Goal: Task Accomplishment & Management: Manage account settings

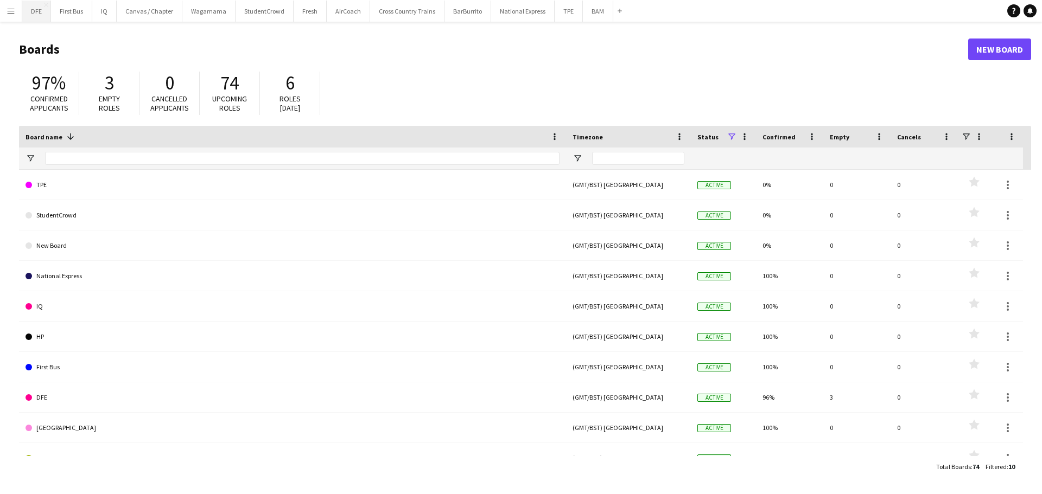
click at [42, 15] on button "DFE Close" at bounding box center [36, 11] width 29 height 21
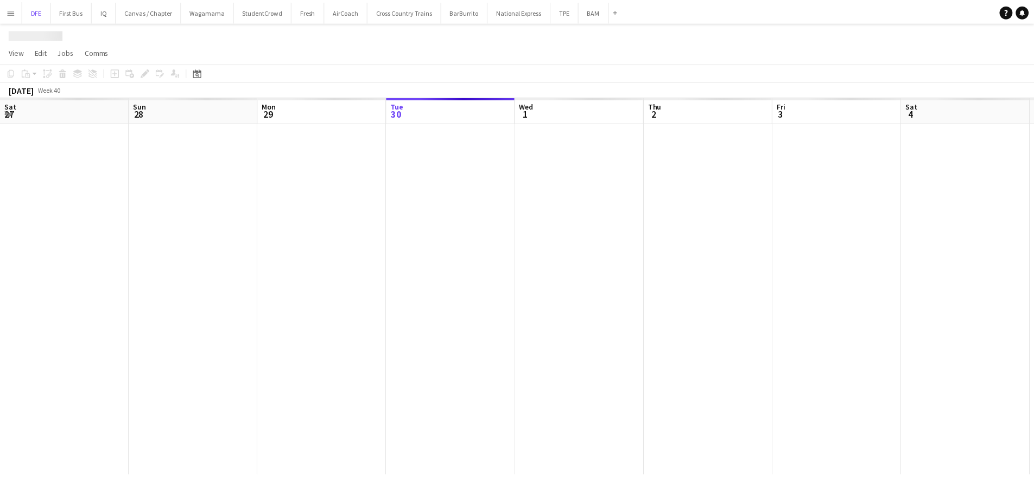
scroll to position [0, 259]
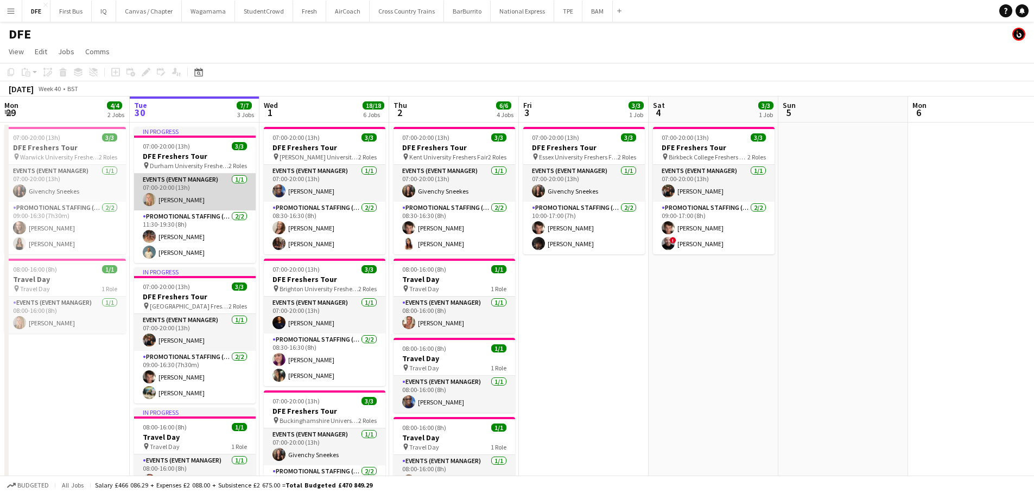
click at [170, 202] on app-card-role "Events (Event Manager) 1/1 07:00-20:00 (13h) Laura cutts" at bounding box center [195, 192] width 122 height 37
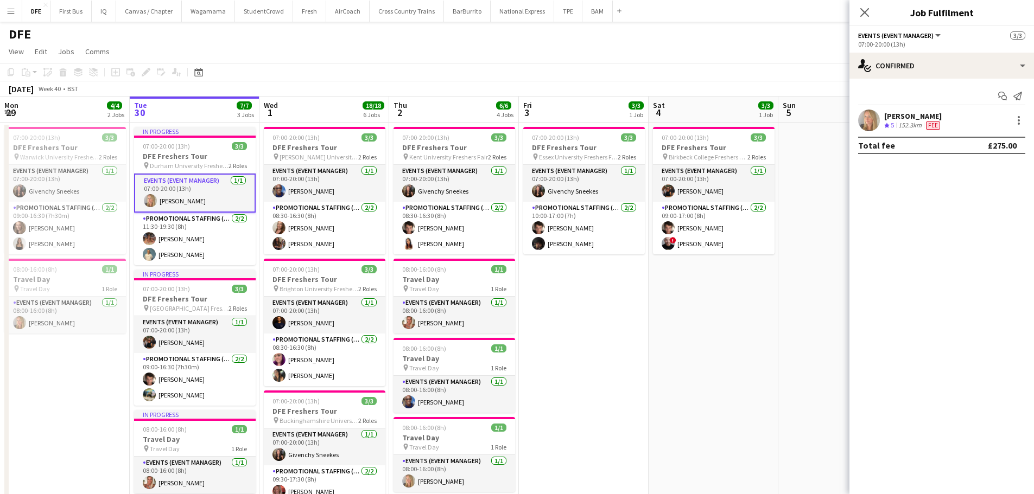
click at [901, 113] on div "Laura cutts" at bounding box center [913, 116] width 58 height 10
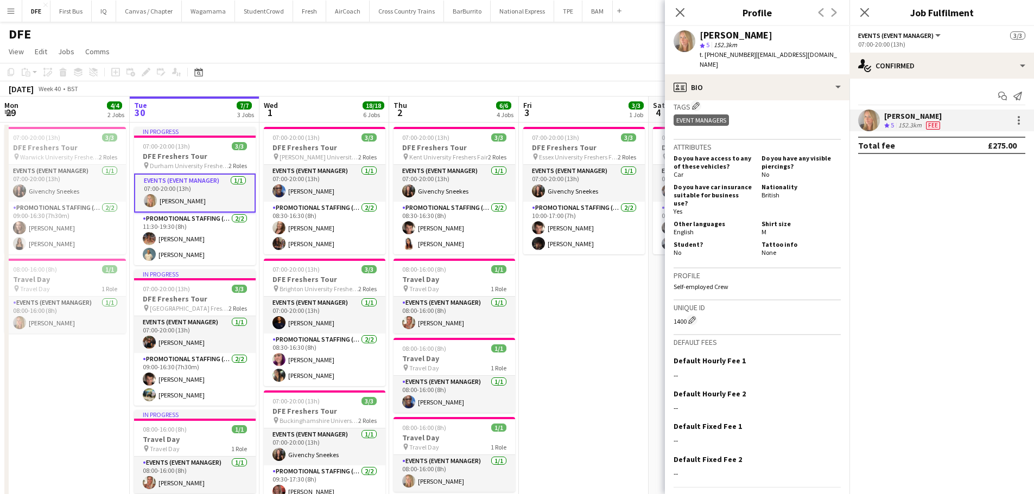
scroll to position [588, 0]
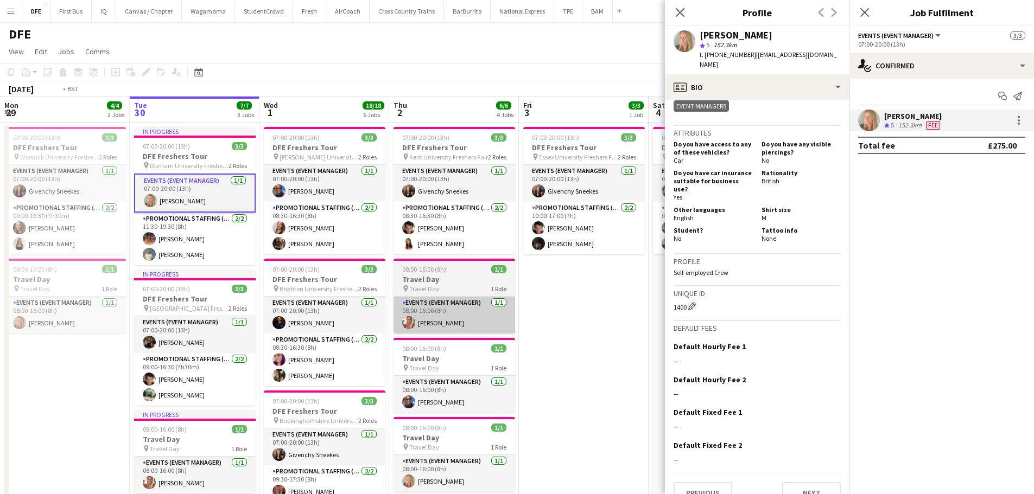
drag, startPoint x: 562, startPoint y: 371, endPoint x: 455, endPoint y: 301, distance: 128.2
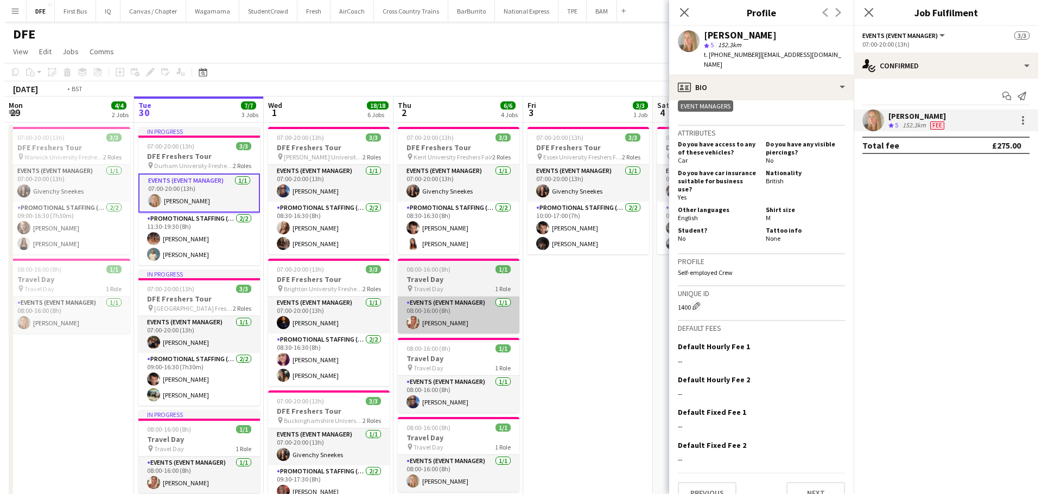
scroll to position [0, 253]
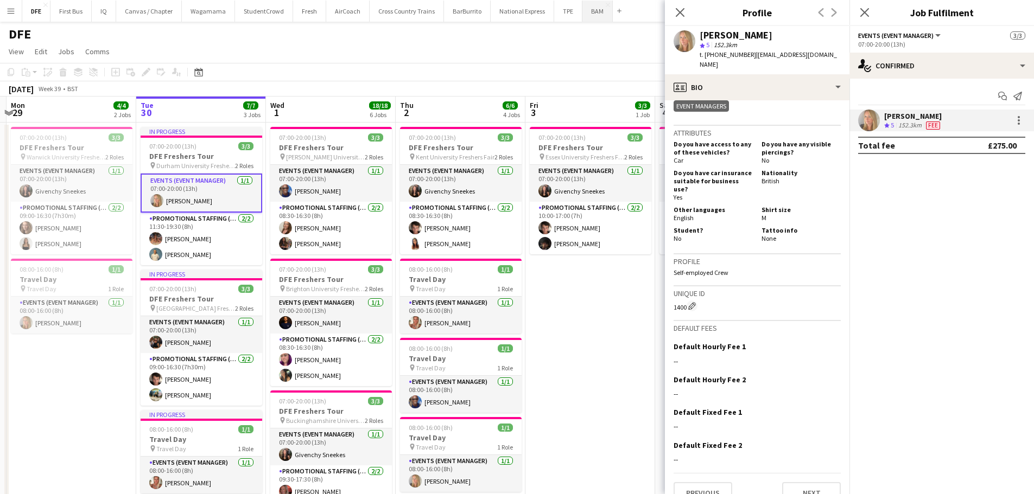
click at [588, 15] on button "BAM Close" at bounding box center [597, 11] width 30 height 21
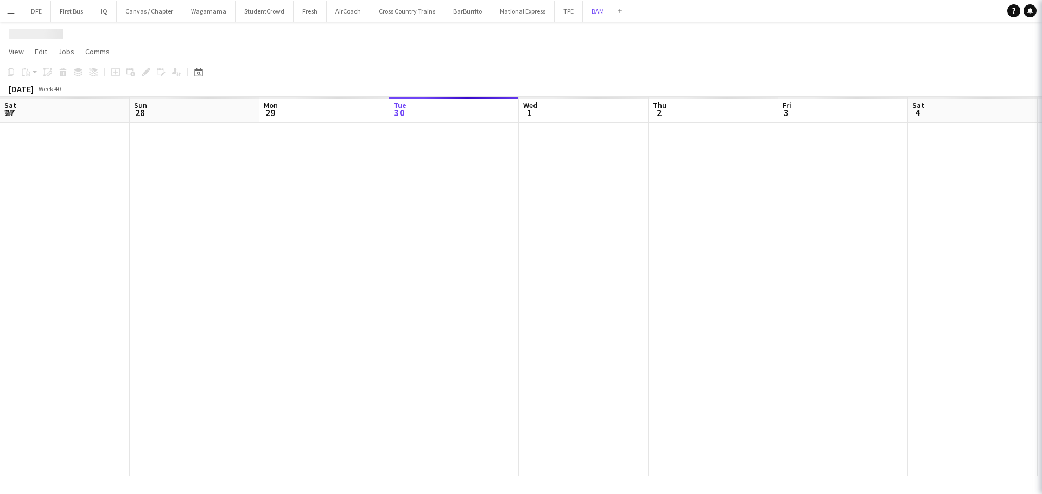
scroll to position [0, 259]
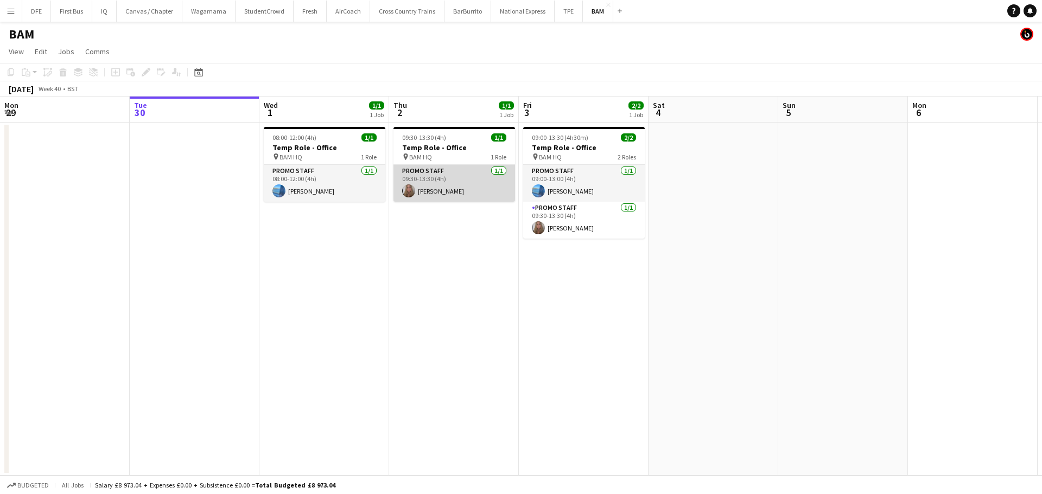
click at [459, 185] on app-card-role "Promo Staff 1/1 09:30-13:30 (4h) Katie Stillman-Jones" at bounding box center [454, 183] width 122 height 37
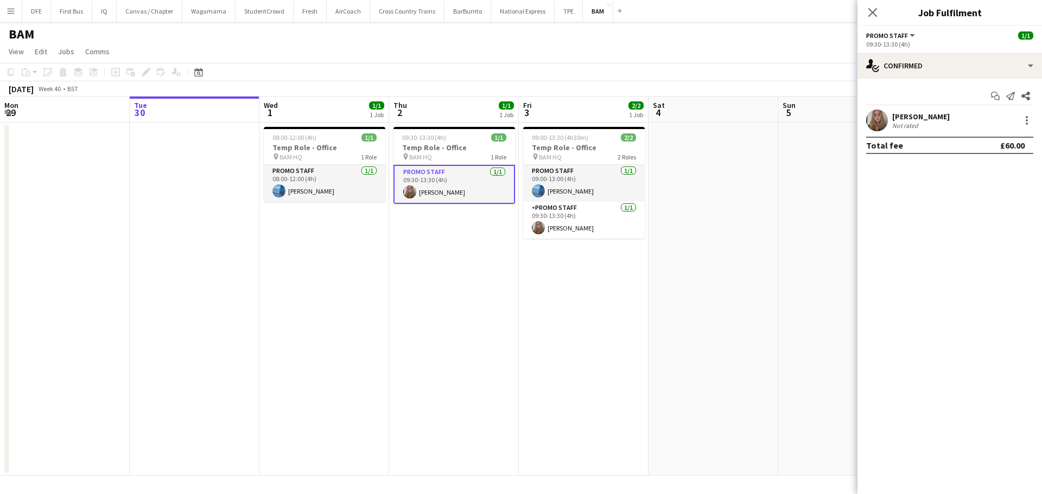
click at [920, 104] on div "Start chat Send notification Share" at bounding box center [949, 96] width 167 height 18
click at [903, 118] on div "Katie Stillman-Jones" at bounding box center [921, 117] width 58 height 10
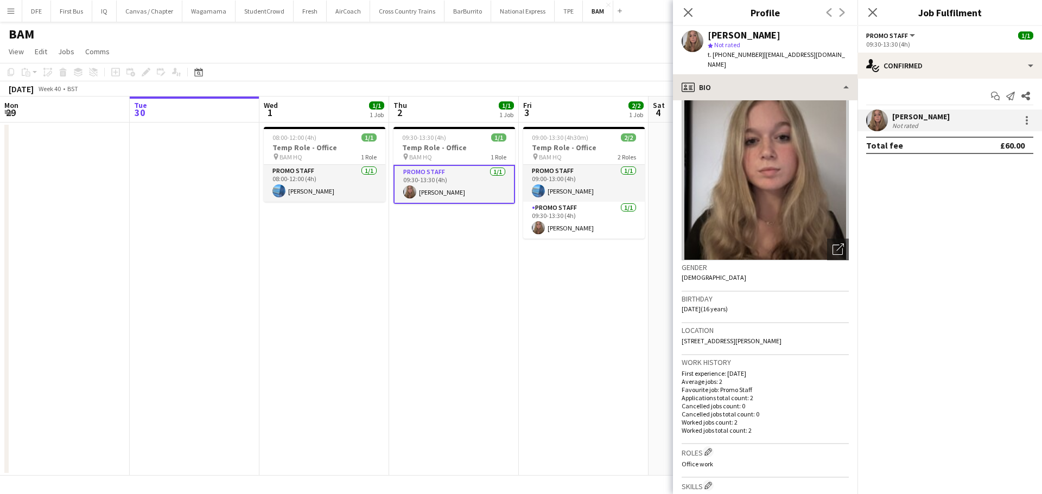
scroll to position [0, 0]
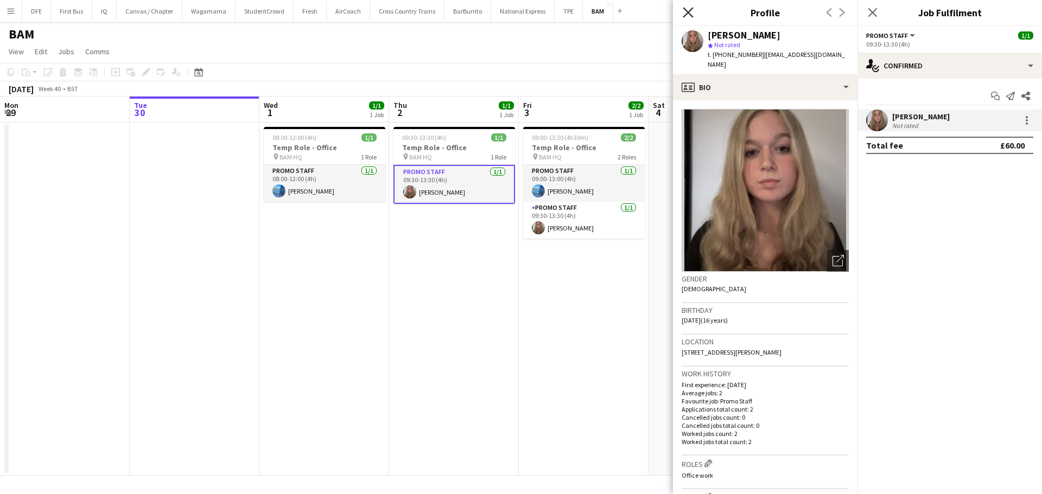
click at [689, 14] on icon at bounding box center [688, 12] width 10 height 10
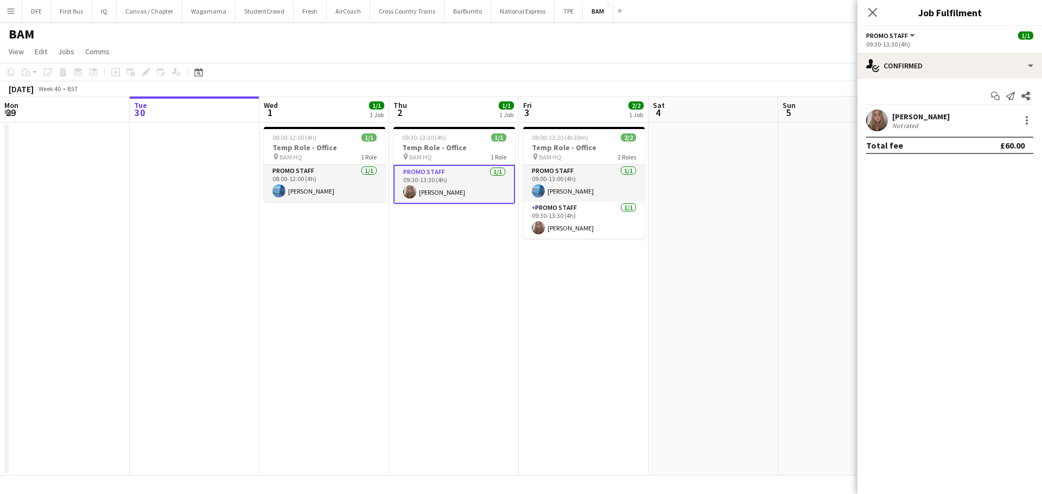
click at [785, 285] on app-date-cell at bounding box center [843, 299] width 130 height 353
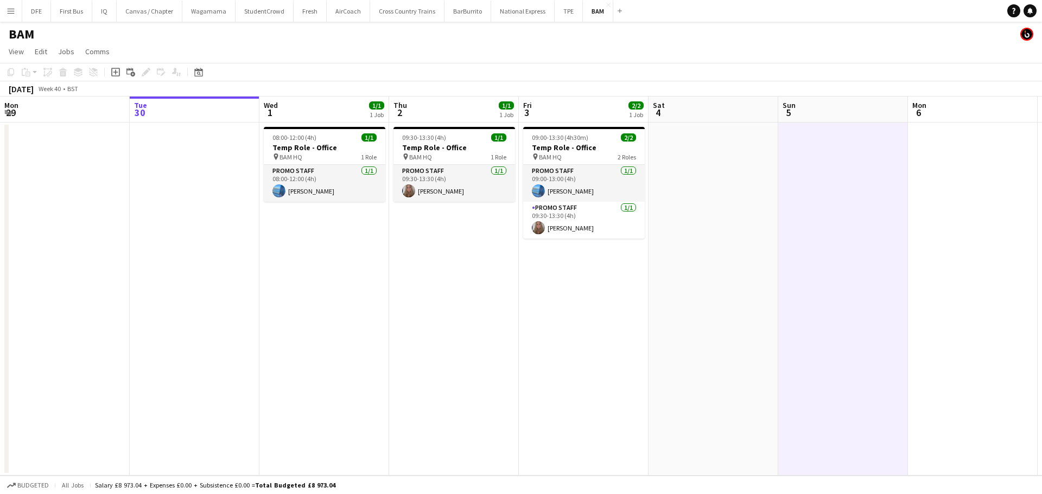
click at [13, 9] on app-icon "Menu" at bounding box center [11, 11] width 9 height 9
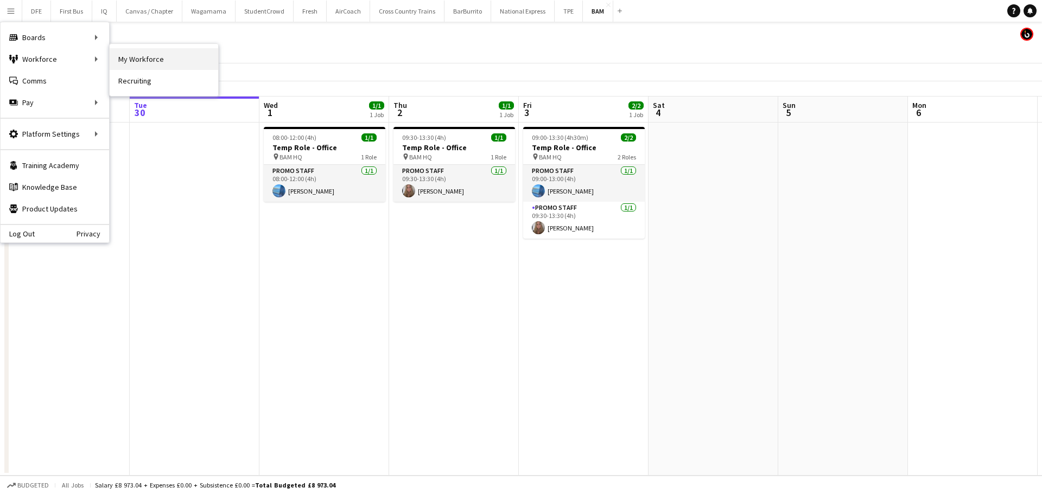
click at [147, 58] on link "My Workforce" at bounding box center [164, 59] width 109 height 22
